Goal: Register for event/course

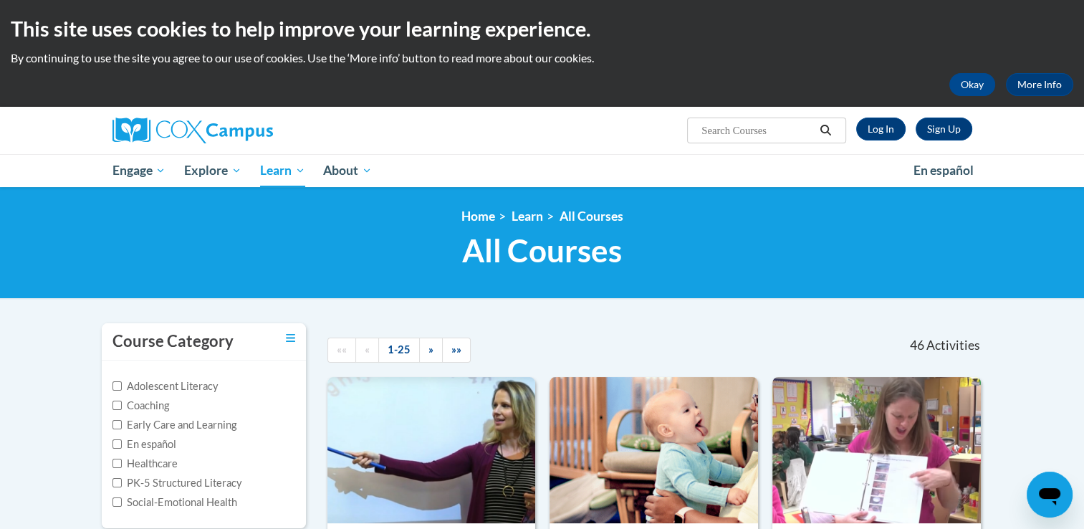
click at [235, 480] on label "PK-5 Structured Literacy" at bounding box center [177, 483] width 130 height 16
click at [122, 480] on input "PK-5 Structured Literacy" at bounding box center [116, 482] width 9 height 9
checkbox input "true"
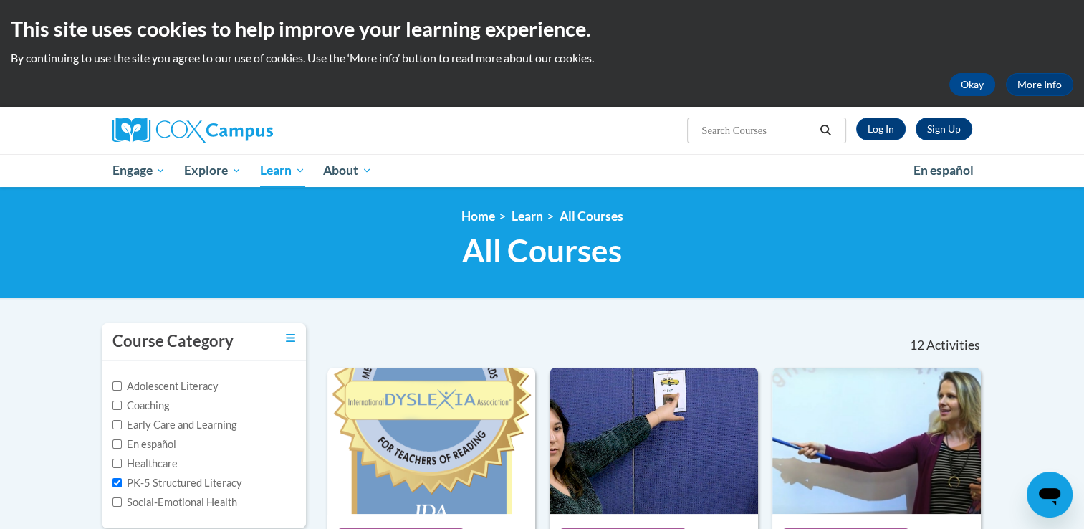
drag, startPoint x: 1085, startPoint y: 523, endPoint x: 747, endPoint y: 212, distance: 459.7
click at [747, 212] on ol "Home Learn All Courses" at bounding box center [542, 216] width 881 height 16
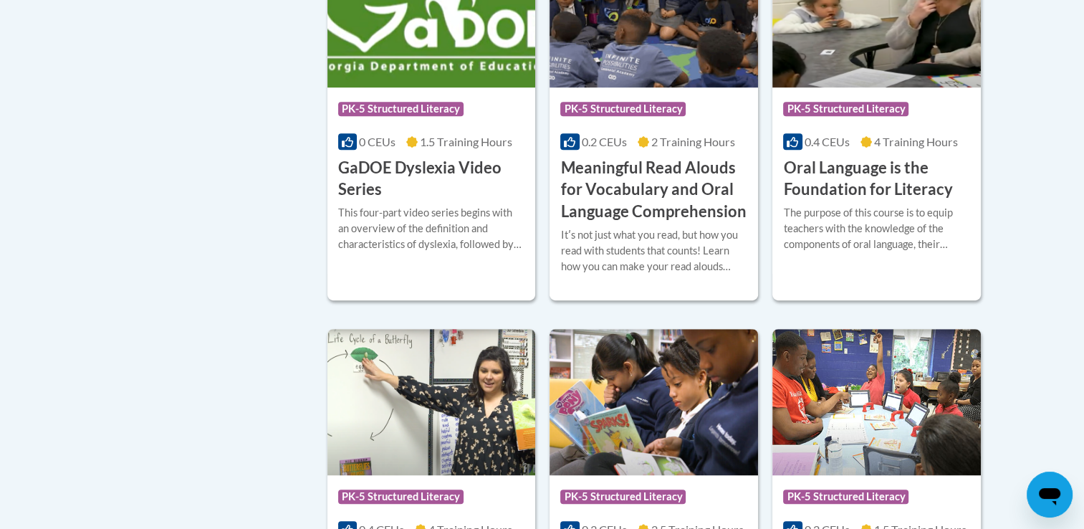
scroll to position [840, 0]
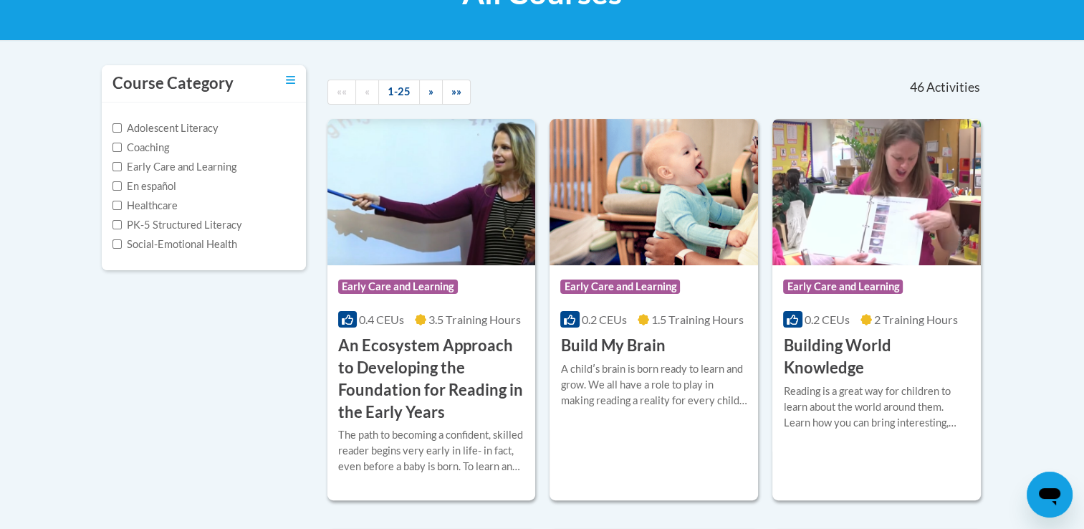
scroll to position [344, 0]
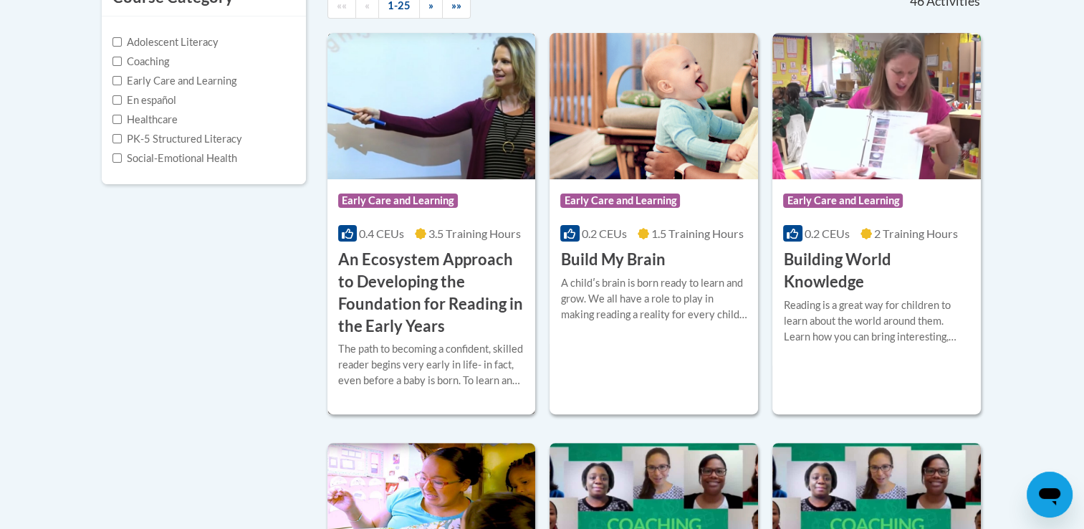
click at [380, 254] on h3 "An Ecosystem Approach to Developing the Foundation for Reading in the Early Yea…" at bounding box center [431, 292] width 187 height 88
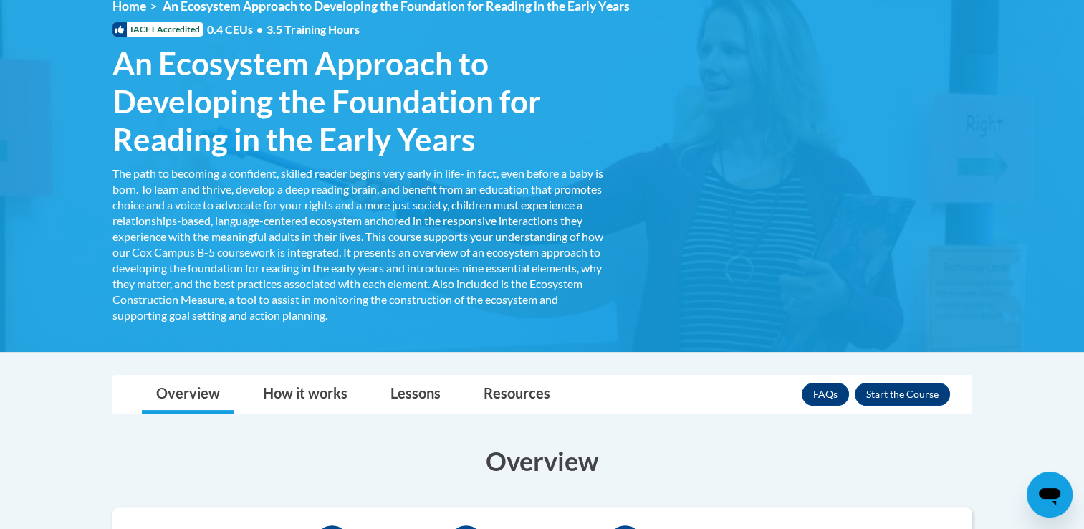
scroll to position [267, 0]
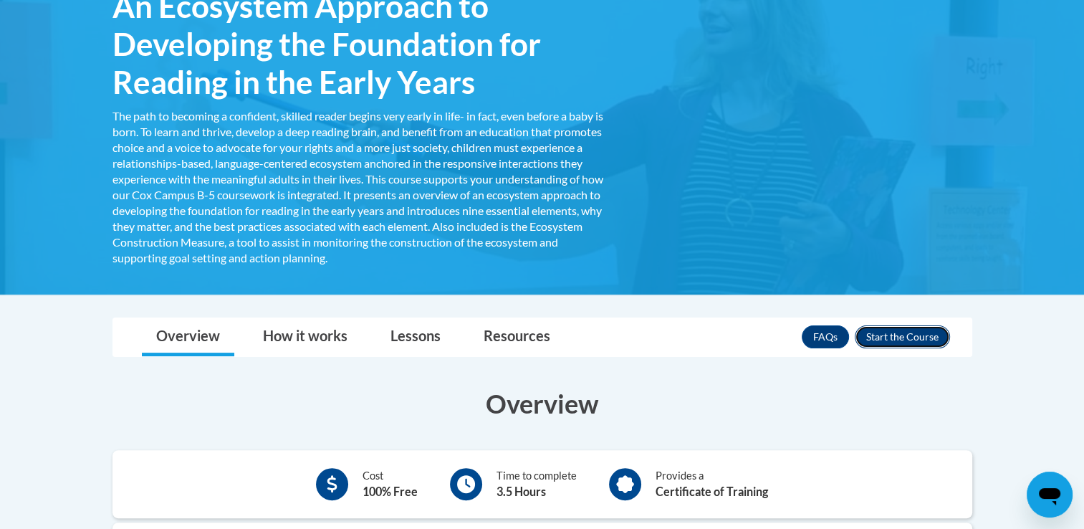
click at [902, 339] on button "Enroll" at bounding box center [901, 336] width 95 height 23
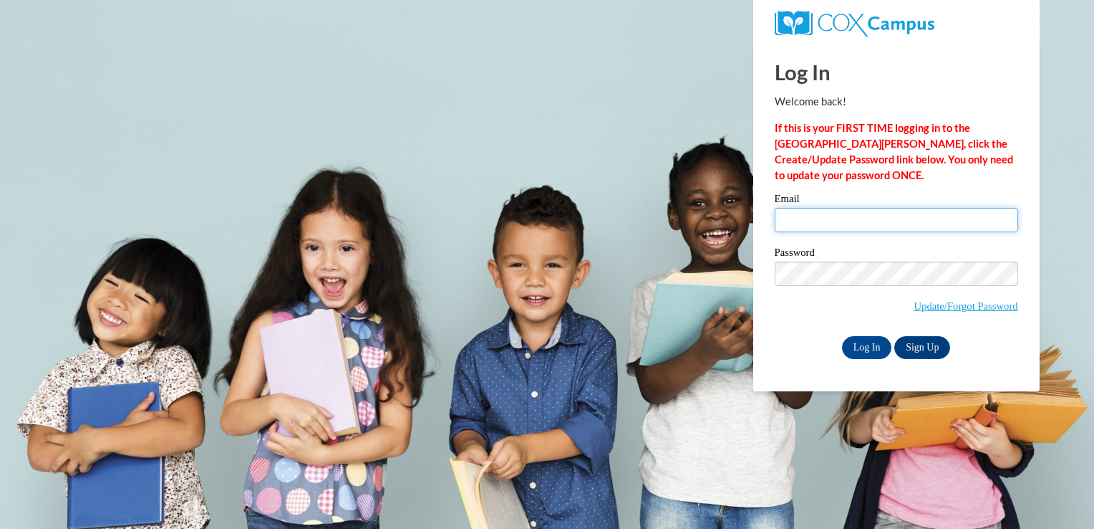
click at [824, 228] on input "Email" at bounding box center [896, 220] width 243 height 24
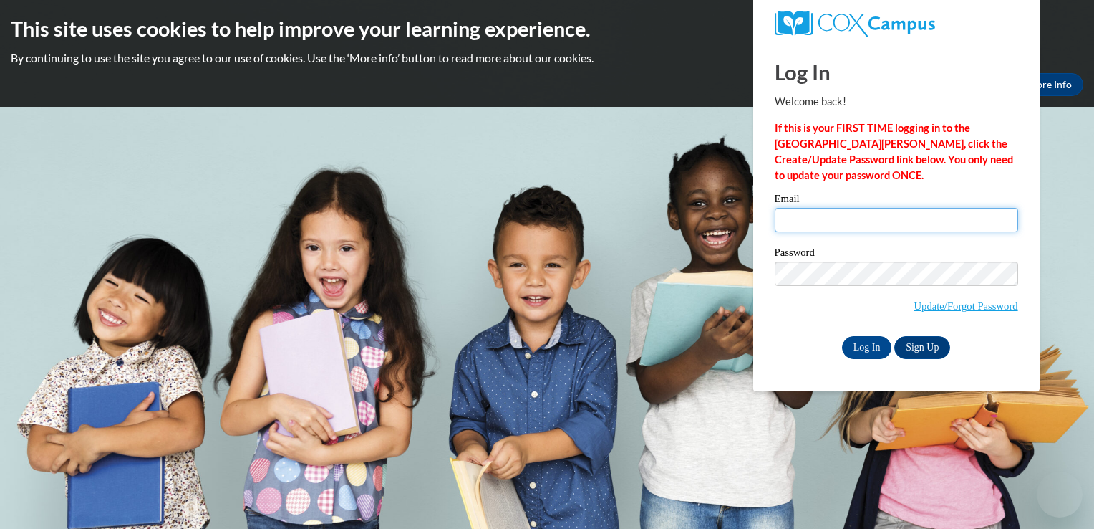
type input "khale@lccaa.net"
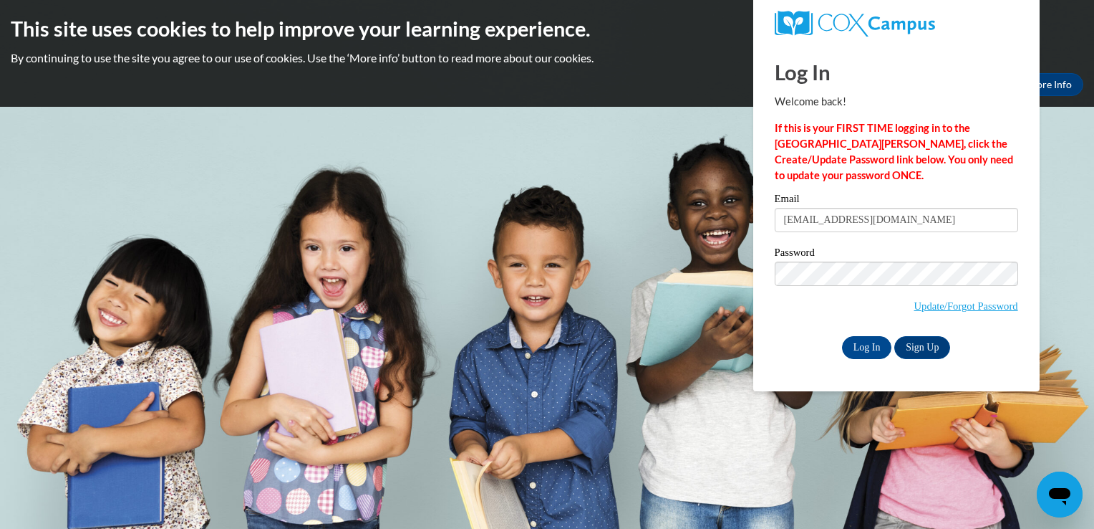
click at [836, 294] on span "Update/Forgot Password" at bounding box center [896, 290] width 243 height 59
click at [863, 342] on input "Log In" at bounding box center [867, 347] width 50 height 23
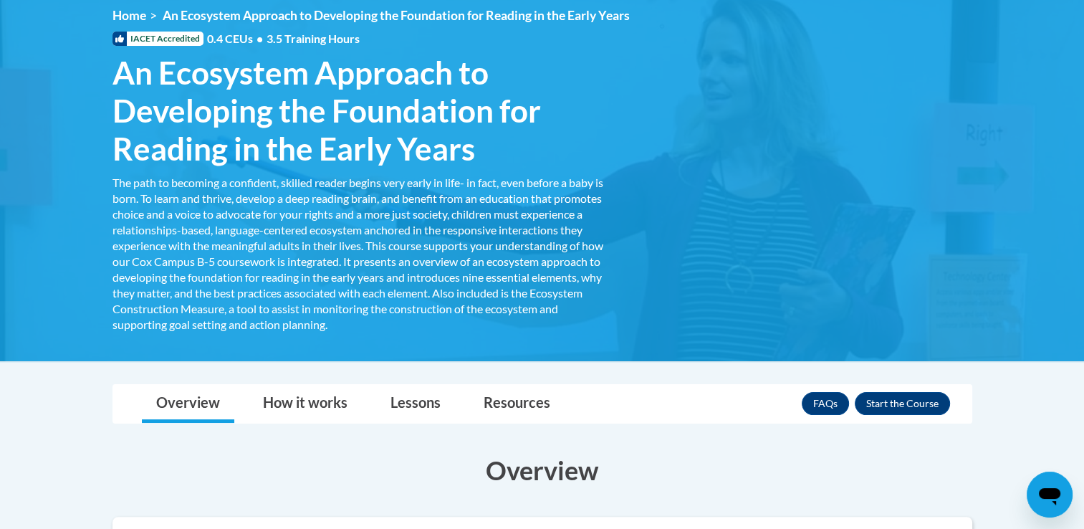
scroll to position [210, 0]
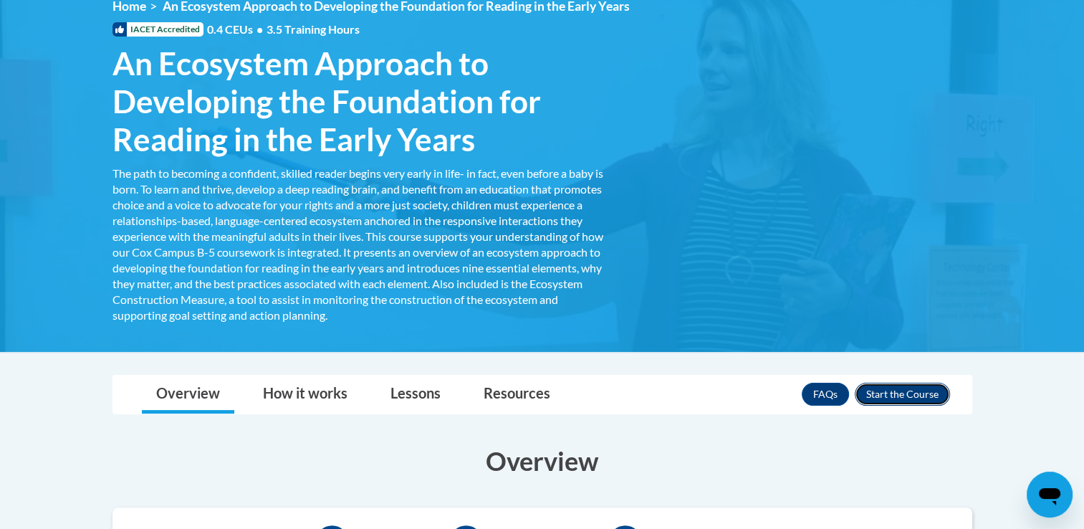
click at [871, 388] on button "Enroll" at bounding box center [901, 393] width 95 height 23
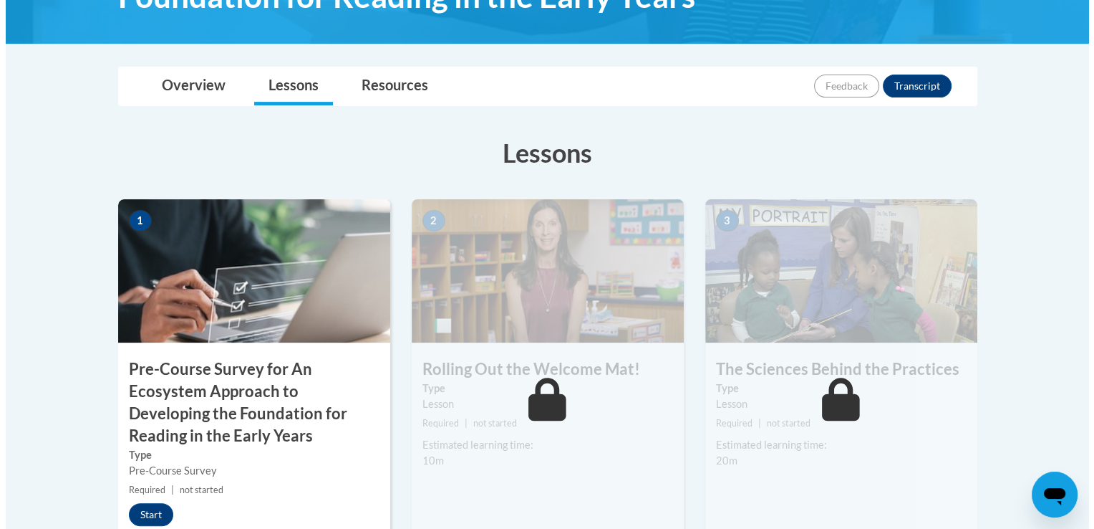
scroll to position [344, 0]
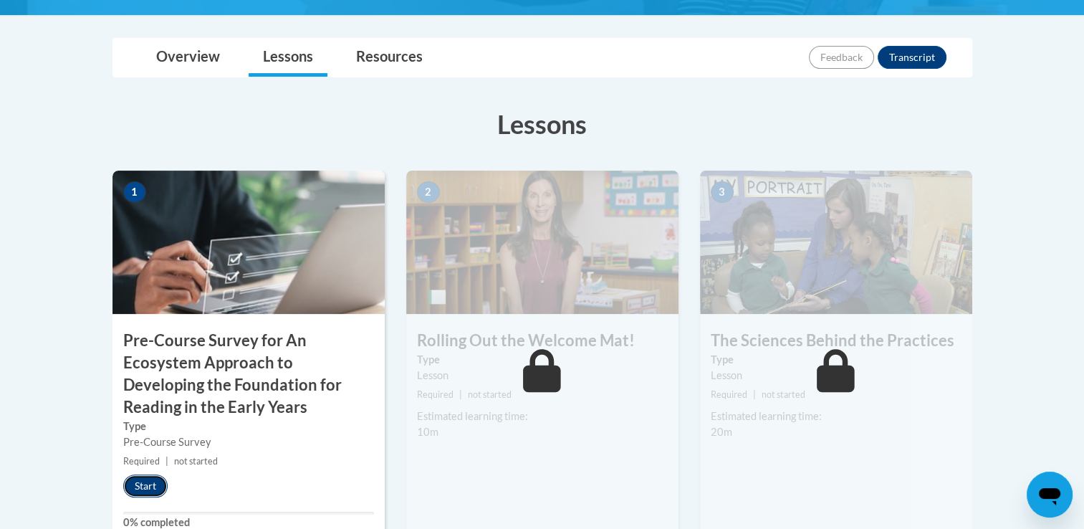
click at [135, 483] on button "Start" at bounding box center [145, 485] width 44 height 23
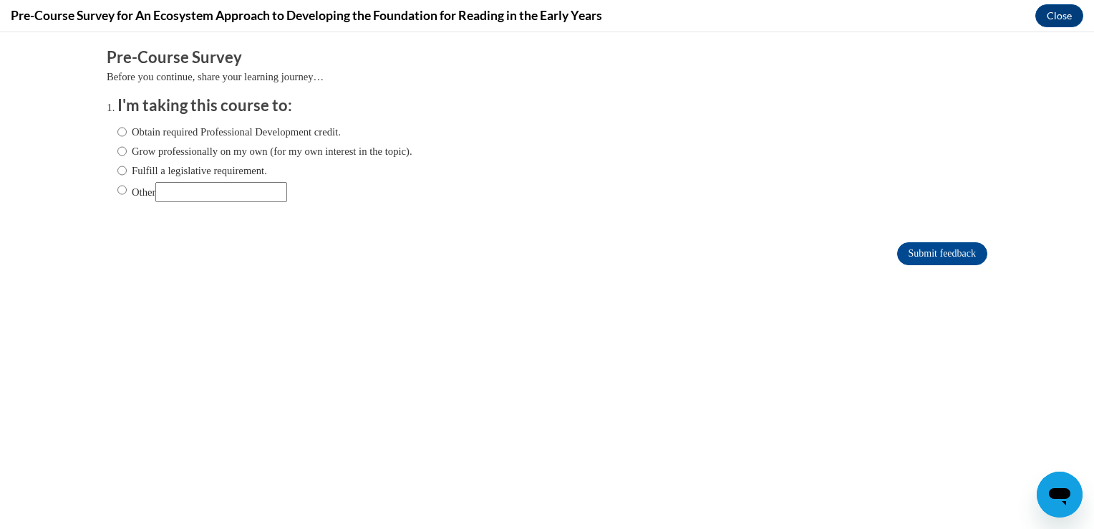
scroll to position [0, 0]
click at [117, 130] on input "Obtain required Professional Development credit." at bounding box center [121, 132] width 9 height 16
radio input "true"
click at [902, 251] on input "Submit feedback" at bounding box center [942, 253] width 90 height 23
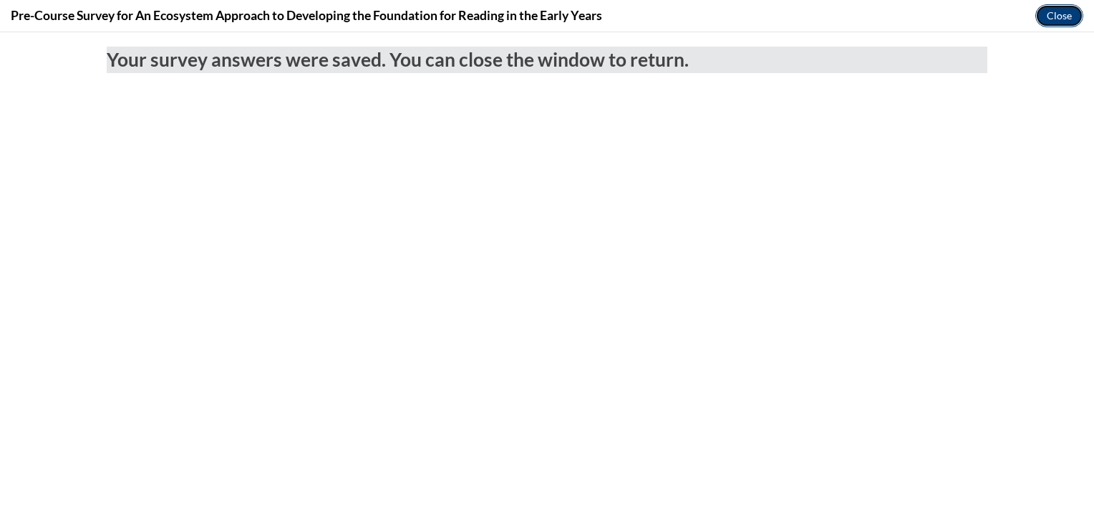
click at [1043, 18] on button "Close" at bounding box center [1060, 15] width 48 height 23
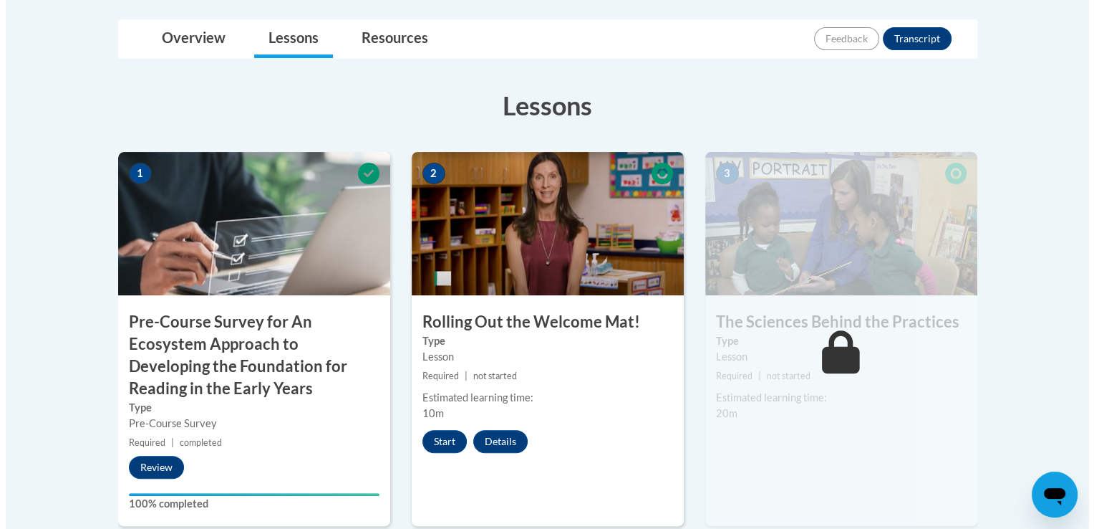
scroll to position [324, 0]
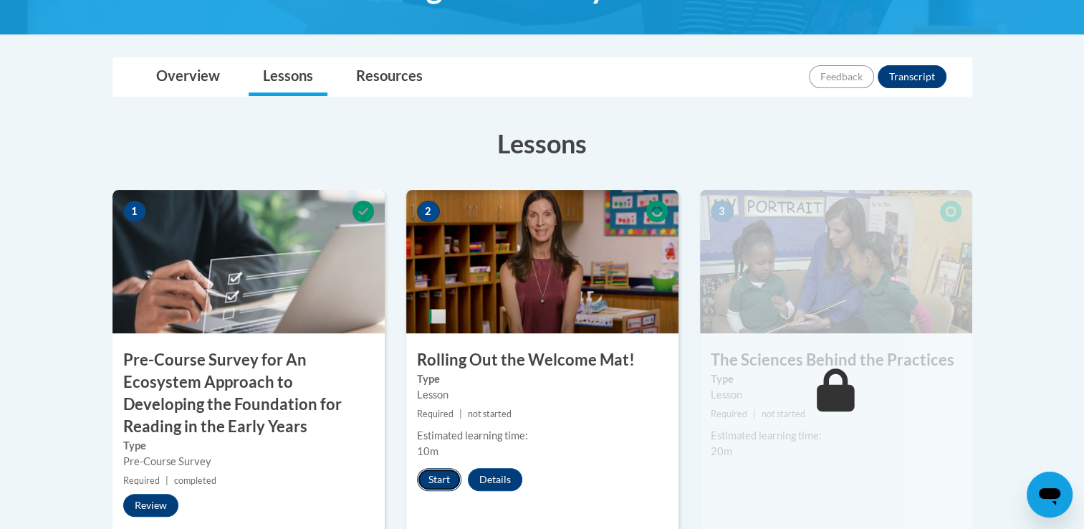
click at [425, 476] on button "Start" at bounding box center [439, 479] width 44 height 23
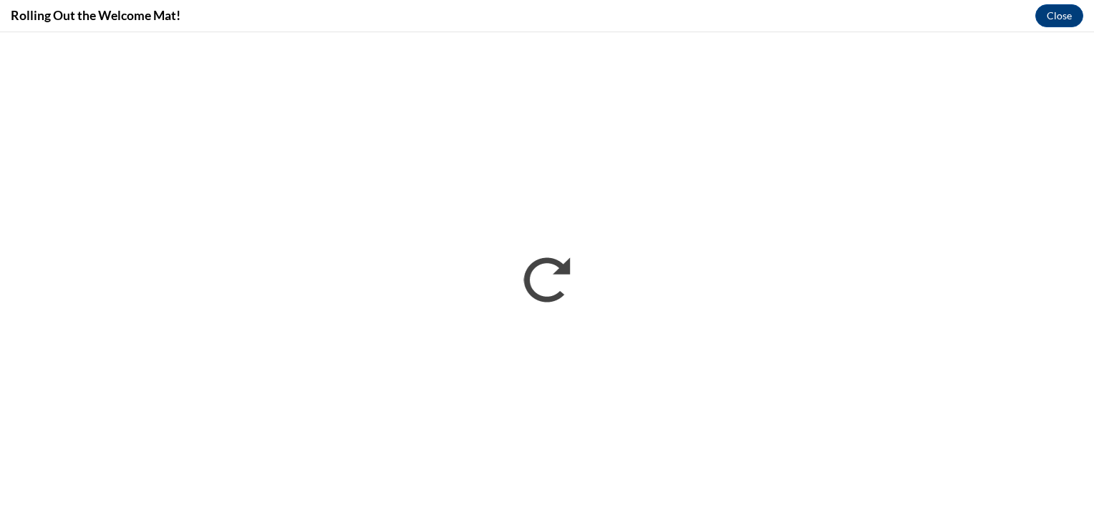
scroll to position [0, 0]
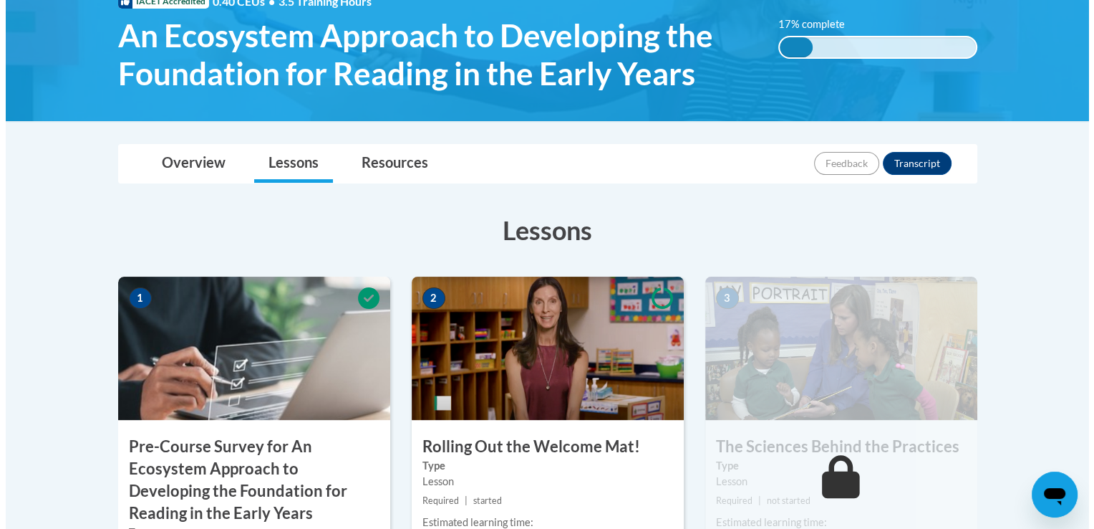
scroll to position [286, 0]
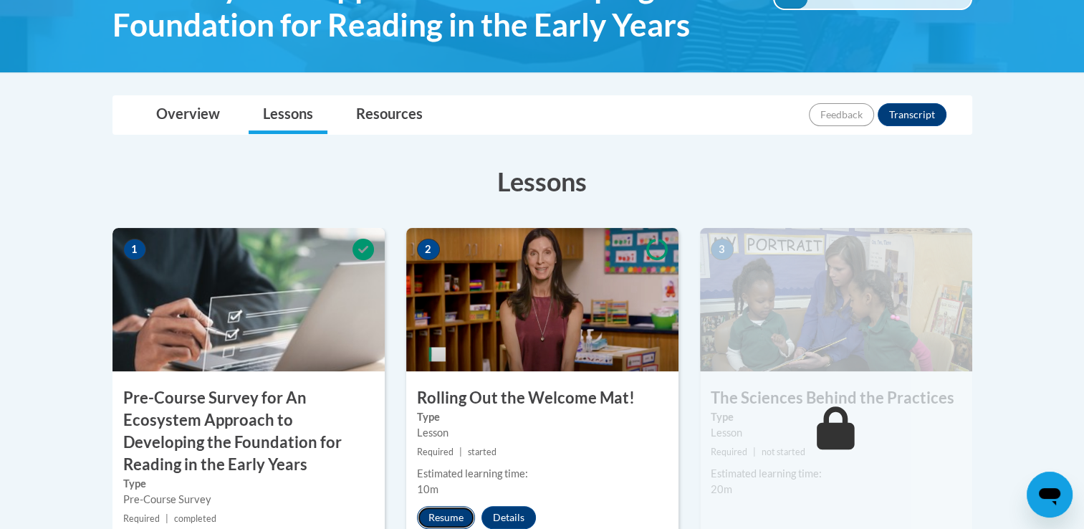
click at [453, 512] on button "Resume" at bounding box center [446, 517] width 58 height 23
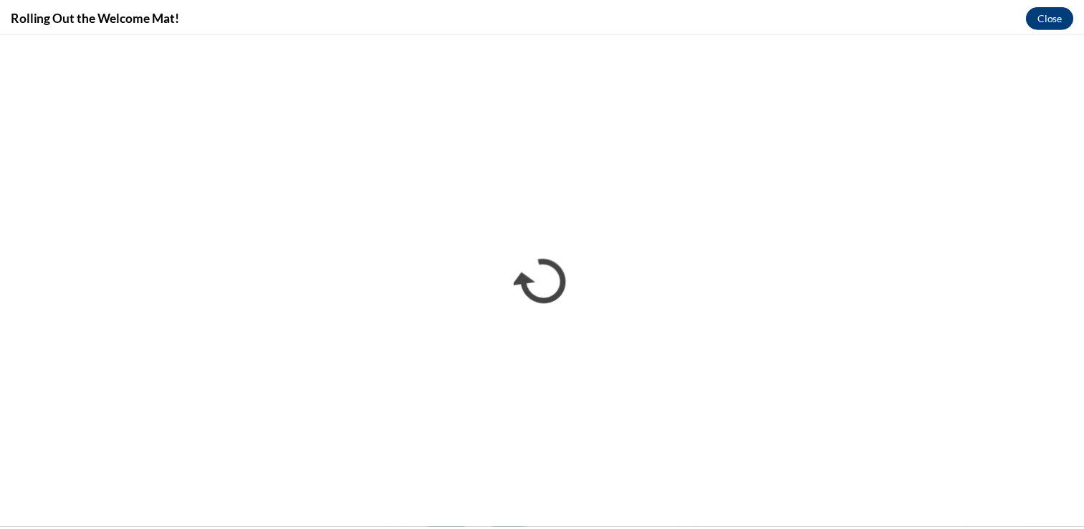
scroll to position [0, 0]
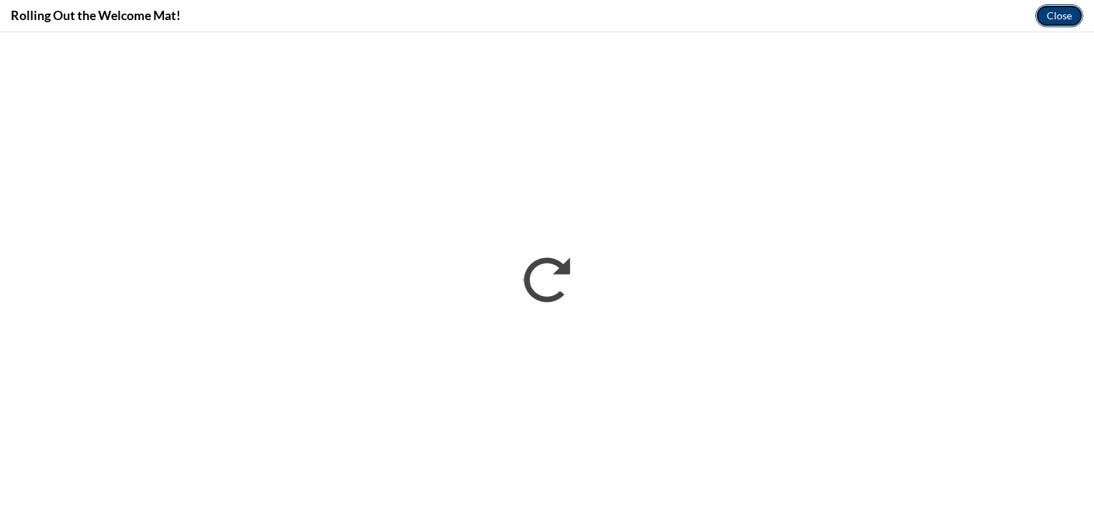
click at [1052, 19] on button "Close" at bounding box center [1060, 15] width 48 height 23
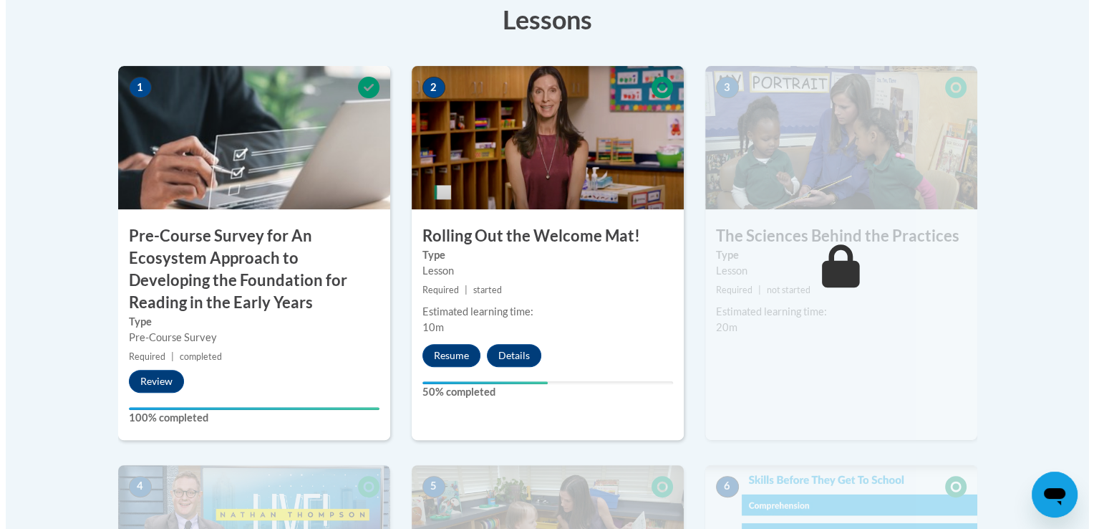
scroll to position [458, 0]
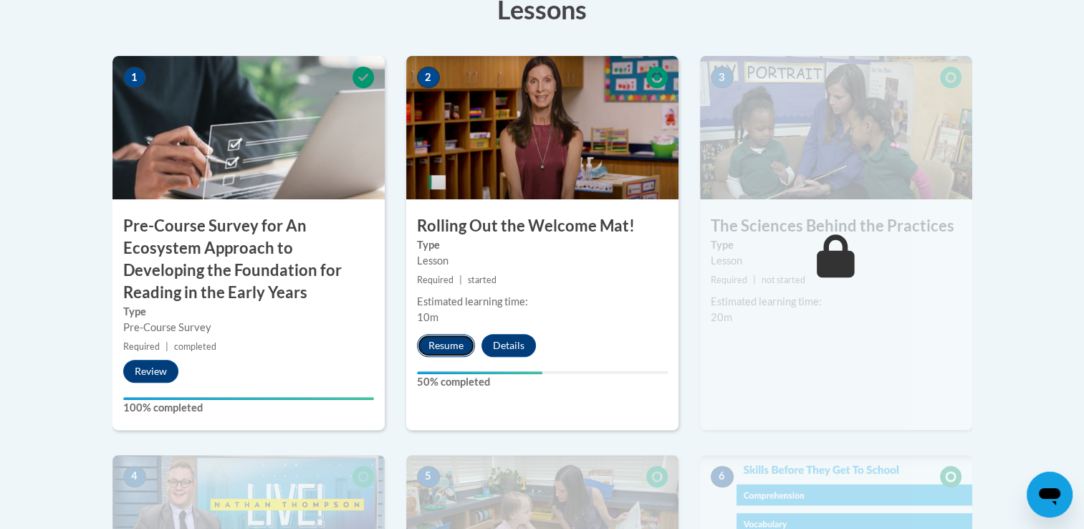
click at [444, 344] on button "Resume" at bounding box center [446, 345] width 58 height 23
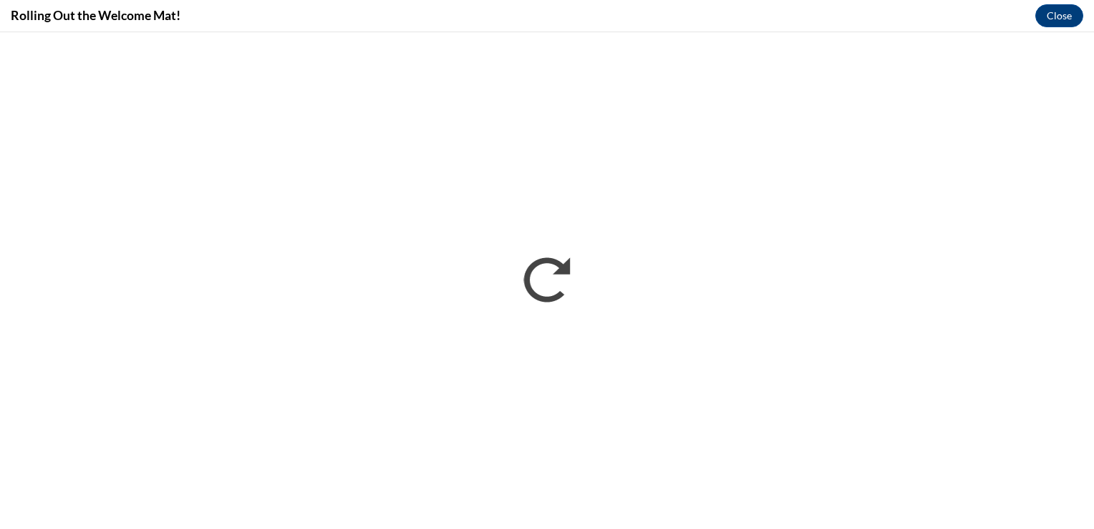
scroll to position [0, 0]
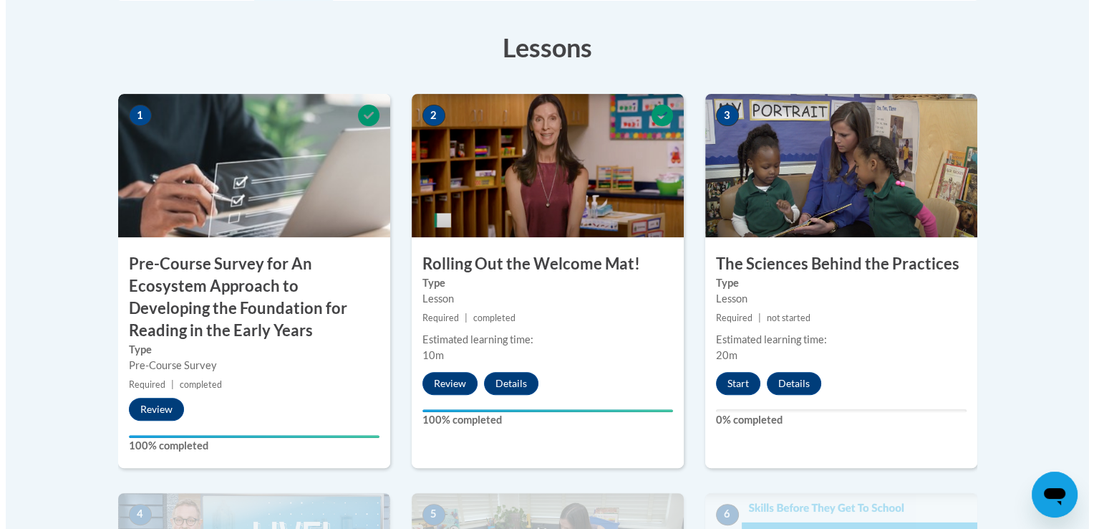
scroll to position [468, 0]
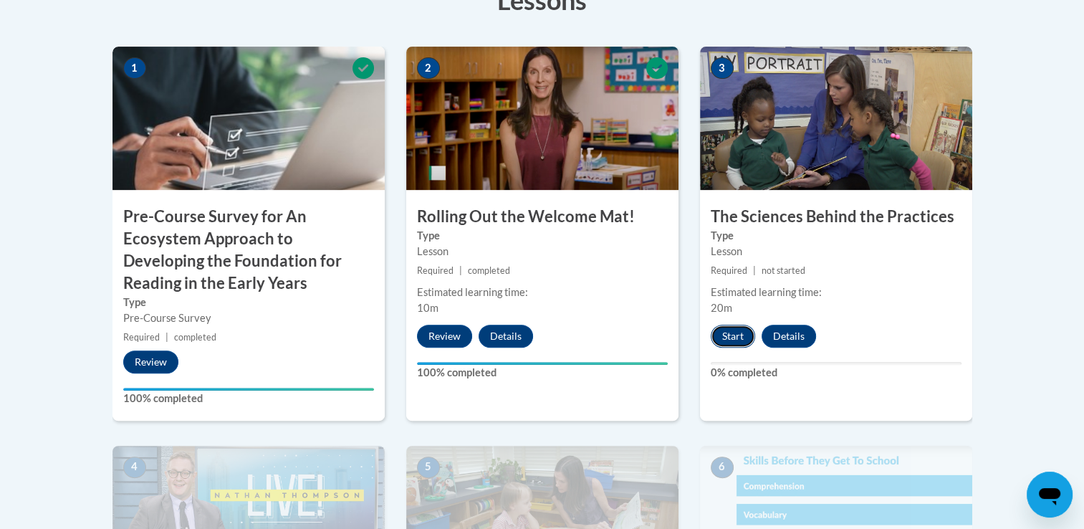
click at [716, 334] on button "Start" at bounding box center [732, 335] width 44 height 23
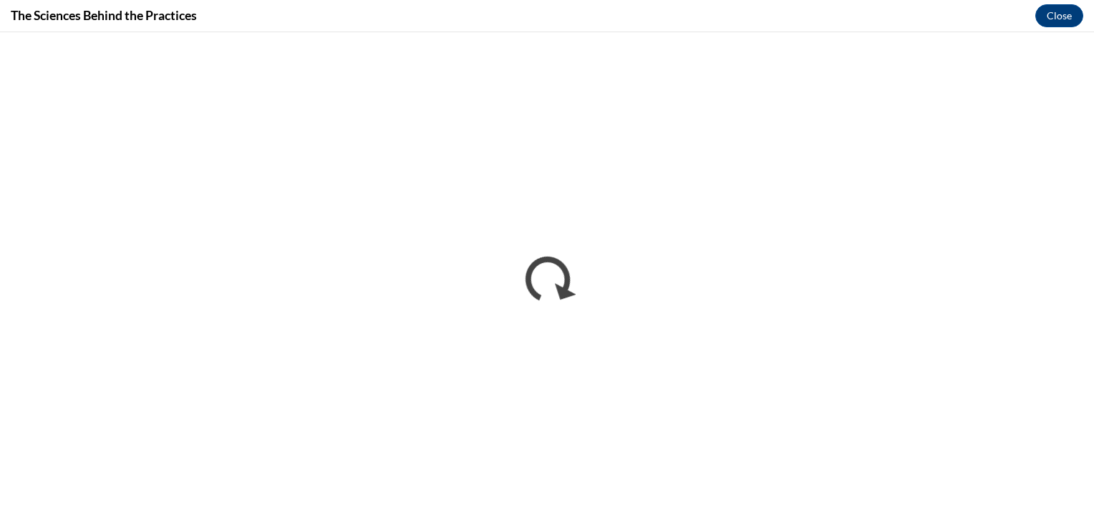
scroll to position [0, 0]
click at [1050, 19] on button "Close" at bounding box center [1060, 15] width 48 height 23
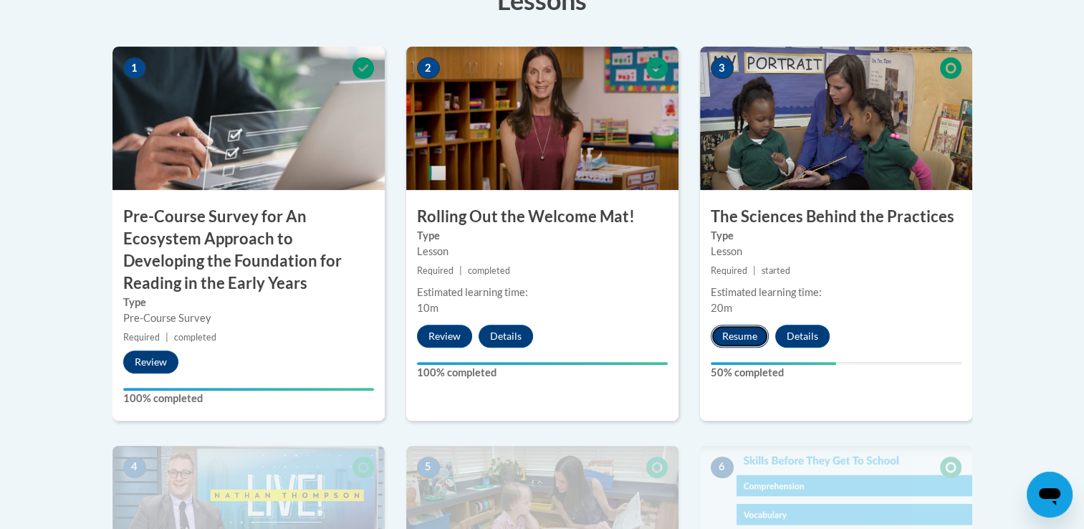
click at [733, 339] on button "Resume" at bounding box center [739, 335] width 58 height 23
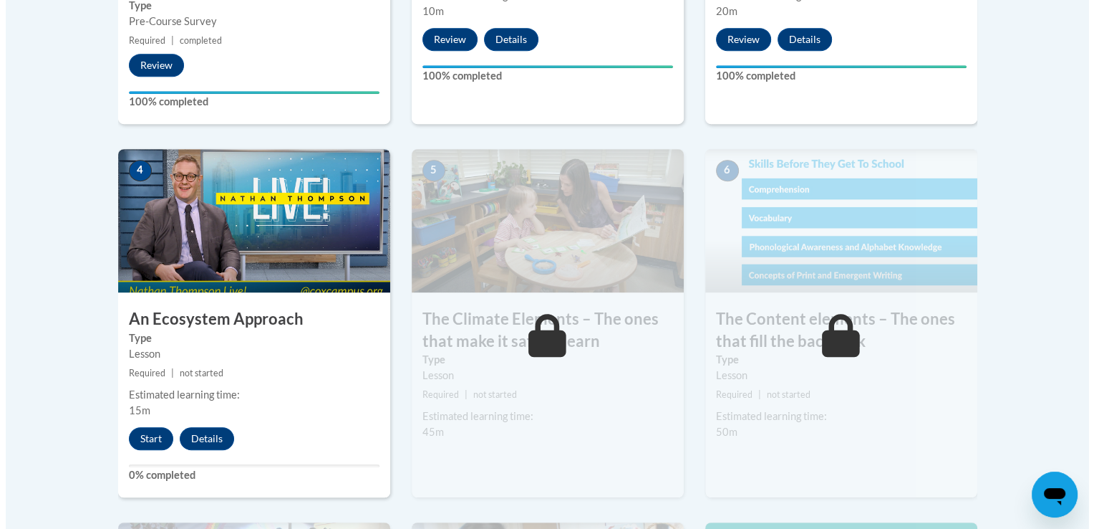
scroll to position [831, 0]
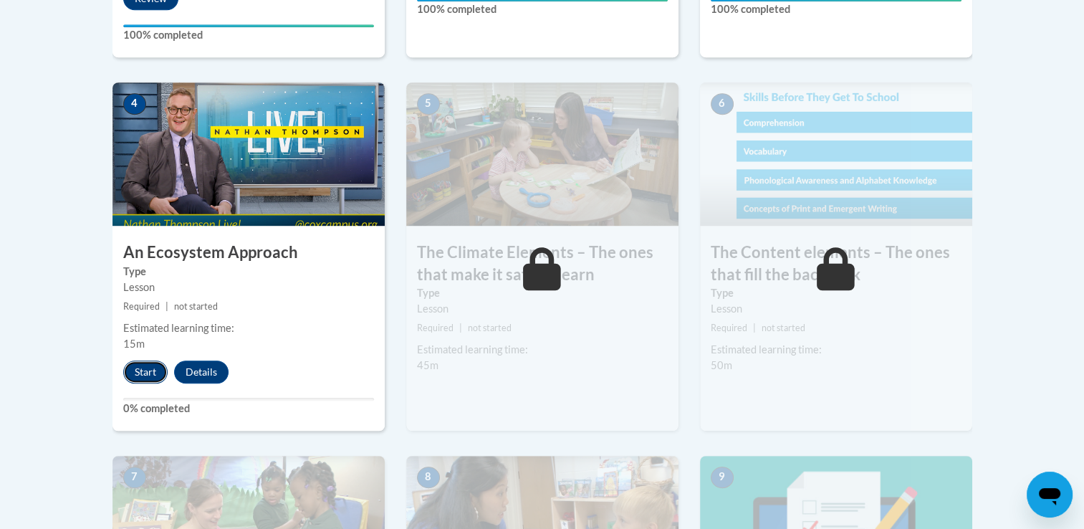
click at [137, 379] on button "Start" at bounding box center [145, 371] width 44 height 23
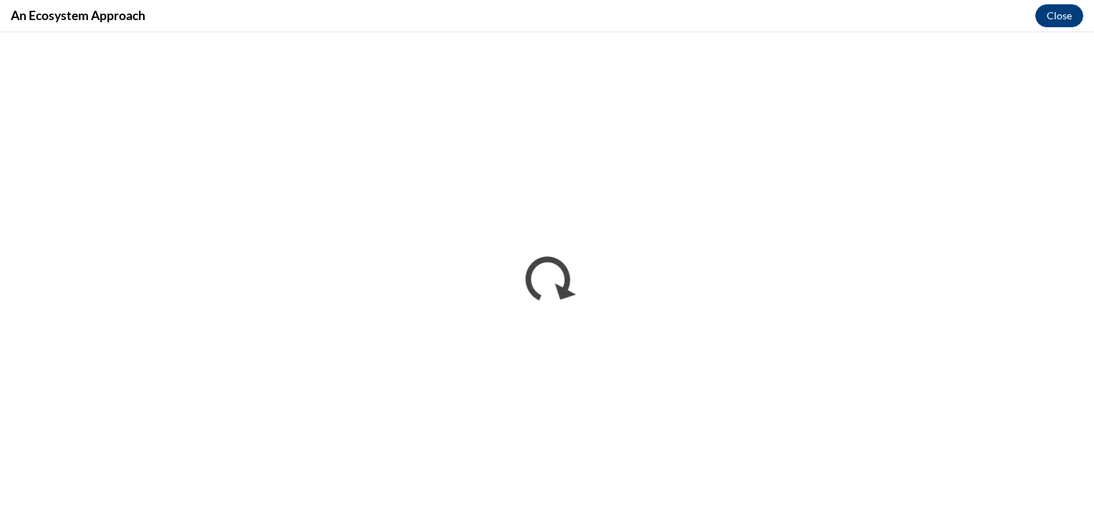
scroll to position [0, 0]
